Goal: Register for event/course

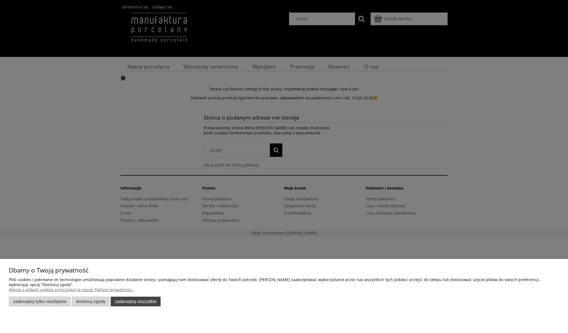
click at [136, 299] on button "Zaakceptuj wszystkie" at bounding box center [136, 301] width 50 height 10
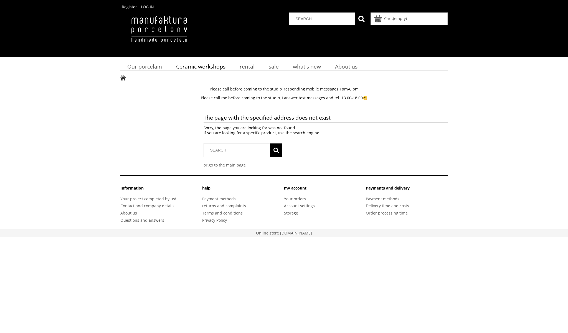
click at [195, 69] on span "Ceramic workshops" at bounding box center [200, 66] width 49 height 7
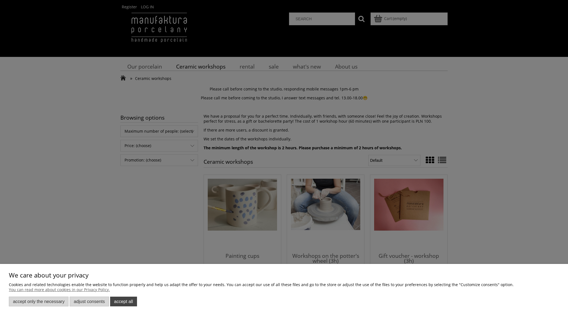
click at [126, 303] on button "accept all" at bounding box center [123, 301] width 27 height 10
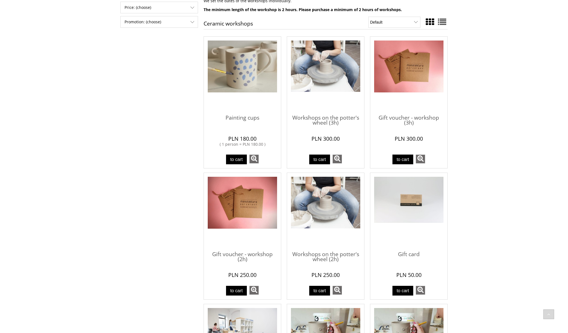
scroll to position [138, 0]
click at [330, 84] on img "Go to the product Workshops on the potter's wheel (3h)" at bounding box center [325, 66] width 69 height 52
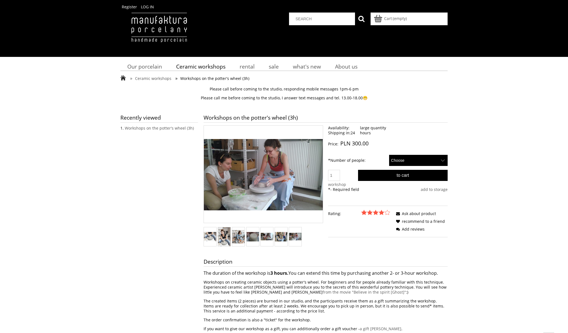
select select "51"
